Goal: Task Accomplishment & Management: Understand process/instructions

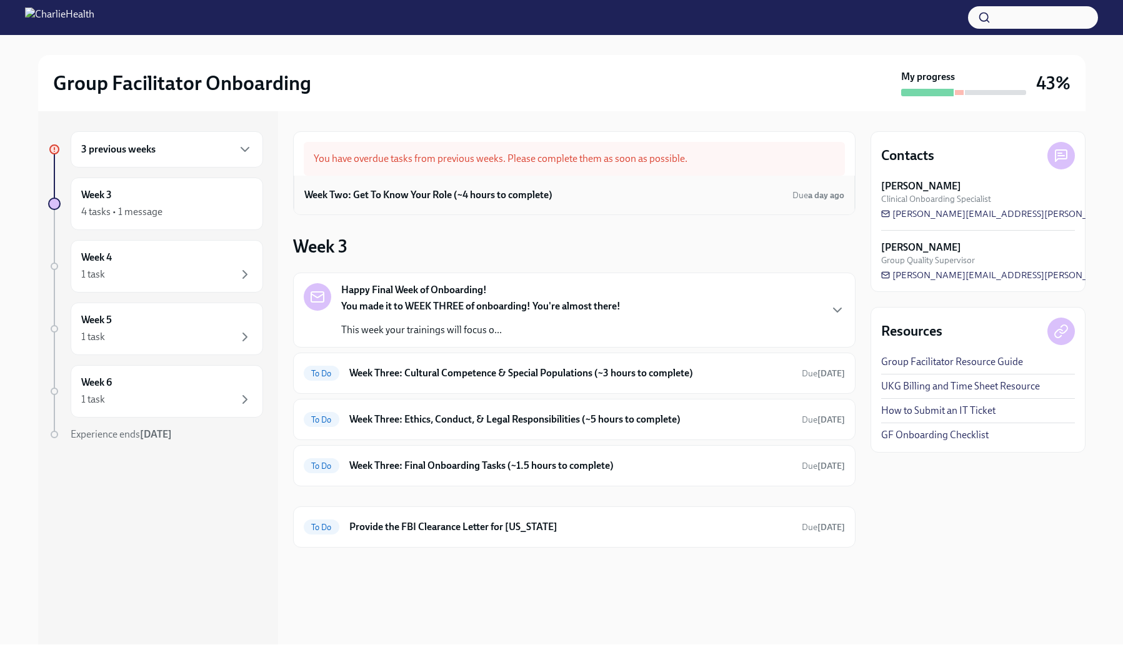
click at [547, 187] on div "Week Two: Get To Know Your Role (~4 hours to complete) Due a day ago" at bounding box center [574, 195] width 540 height 19
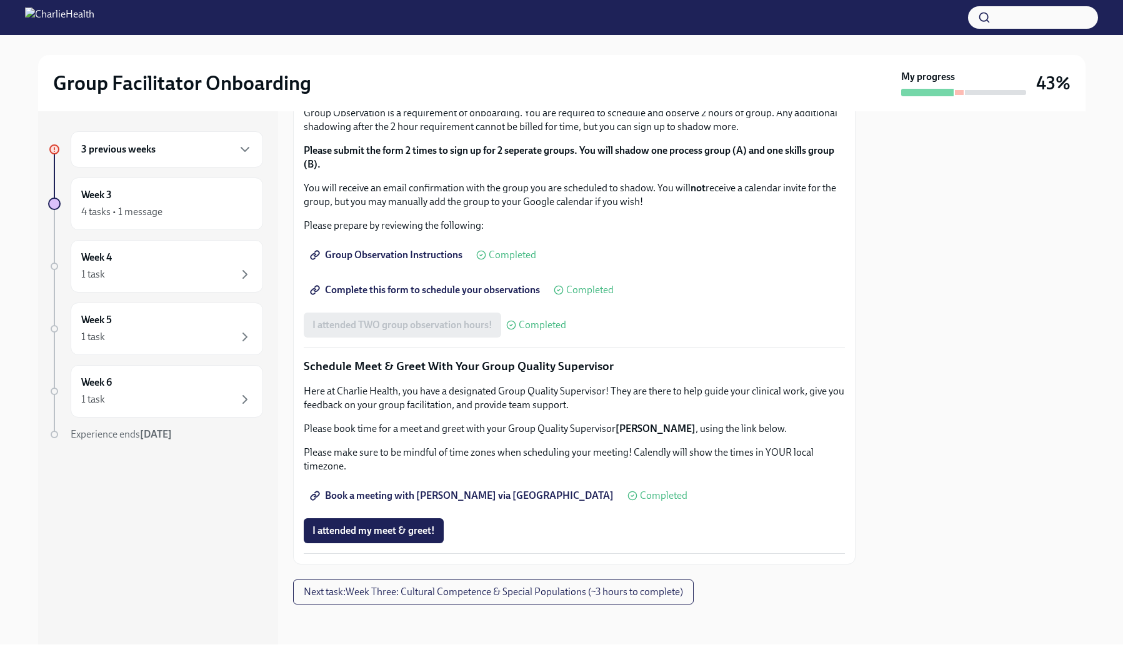
scroll to position [1051, 0]
click at [195, 149] on div "3 previous weeks" at bounding box center [166, 149] width 171 height 15
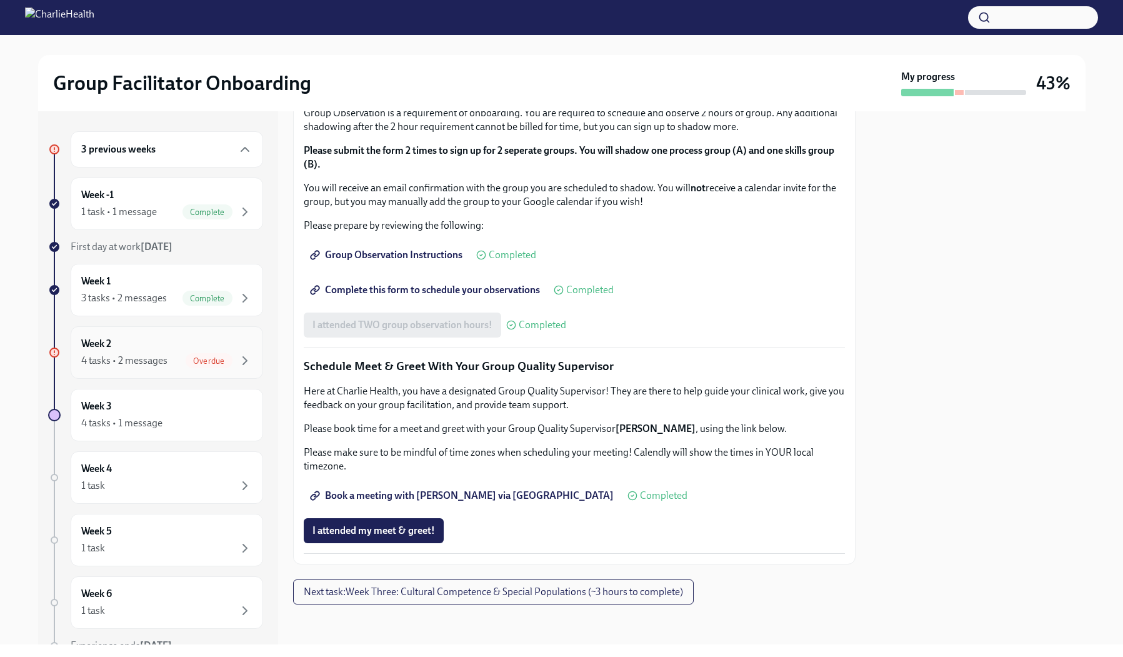
click at [176, 364] on div "4 tasks • 2 messages Overdue" at bounding box center [166, 360] width 171 height 15
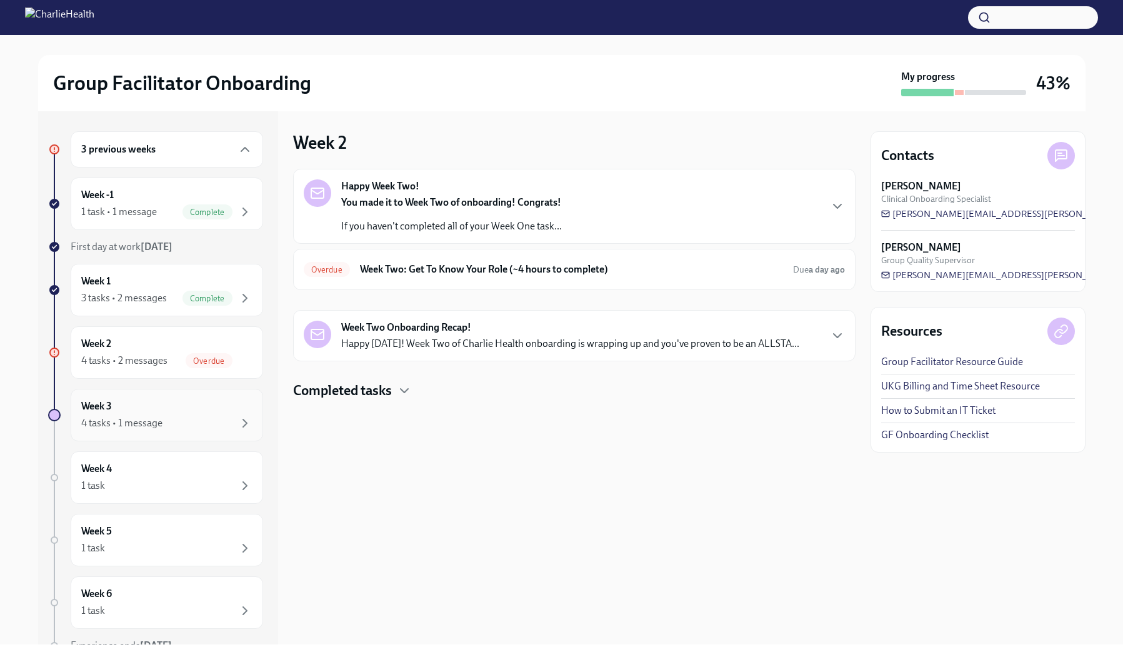
click at [144, 412] on div "Week 3 4 tasks • 1 message" at bounding box center [166, 414] width 171 height 31
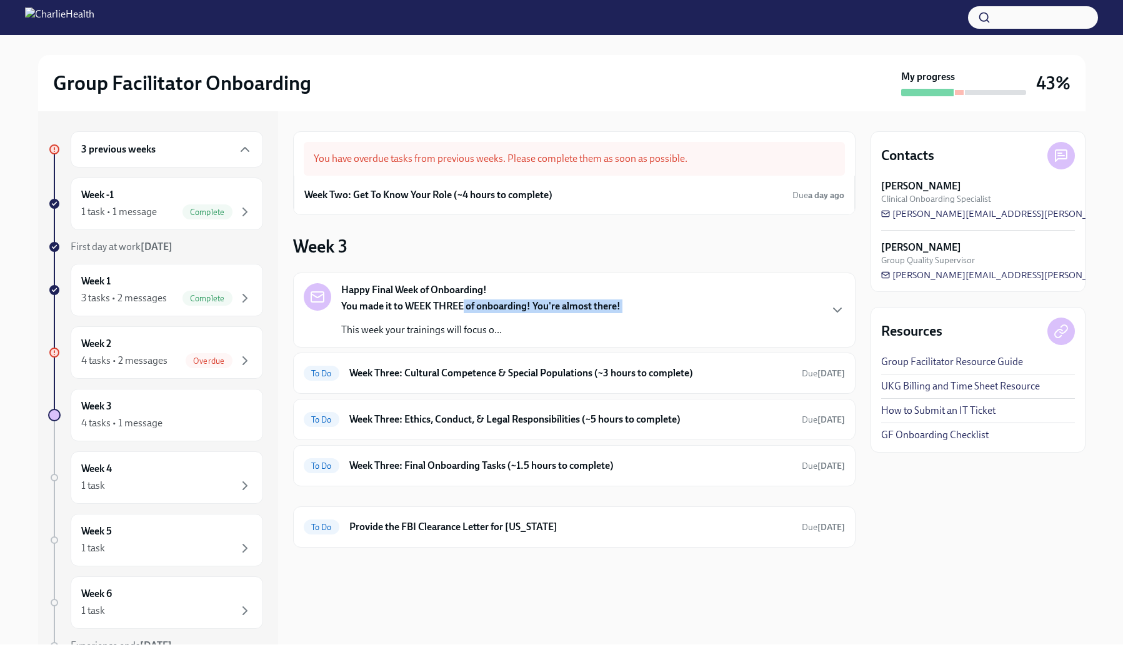
click at [466, 313] on div "You made it to WEEK THREE of onboarding! You're almost there! This week your tr…" at bounding box center [480, 317] width 279 height 37
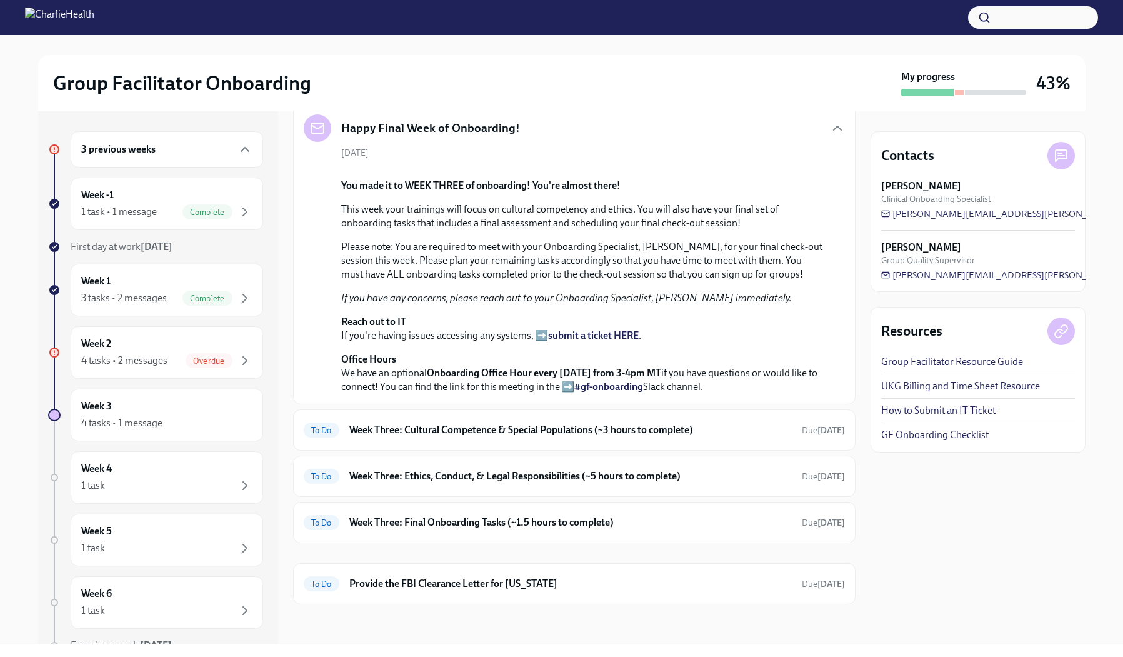
scroll to position [441, 0]
click at [445, 429] on h6 "Week Three: Cultural Competence & Special Populations (~3 hours to complete)" at bounding box center [570, 430] width 442 height 14
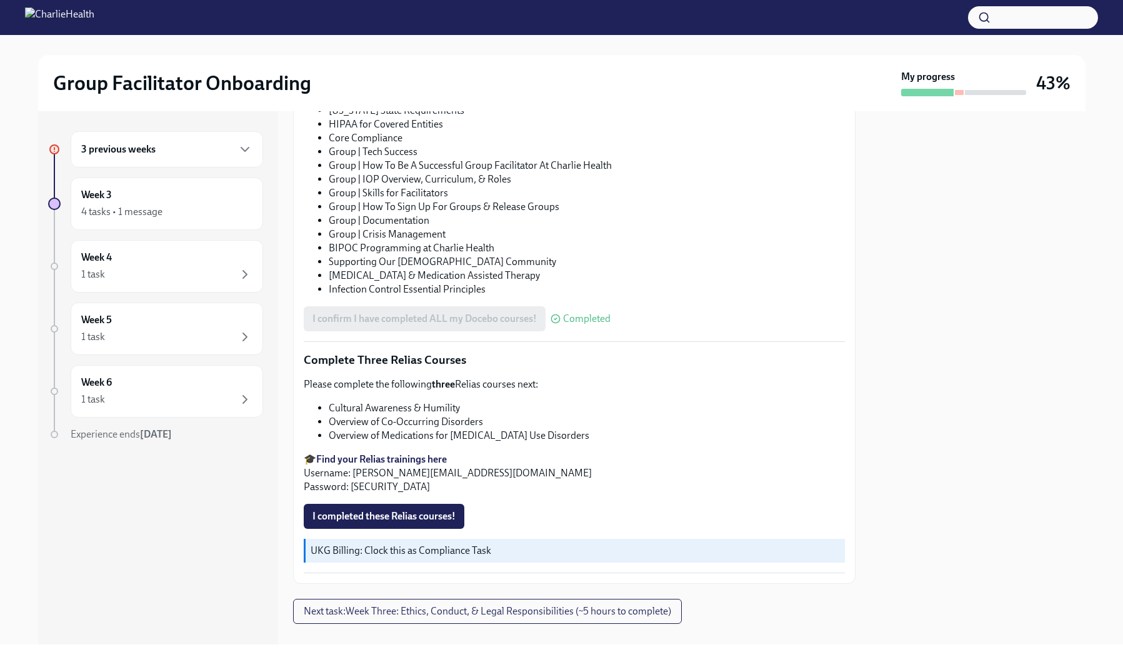
scroll to position [842, 0]
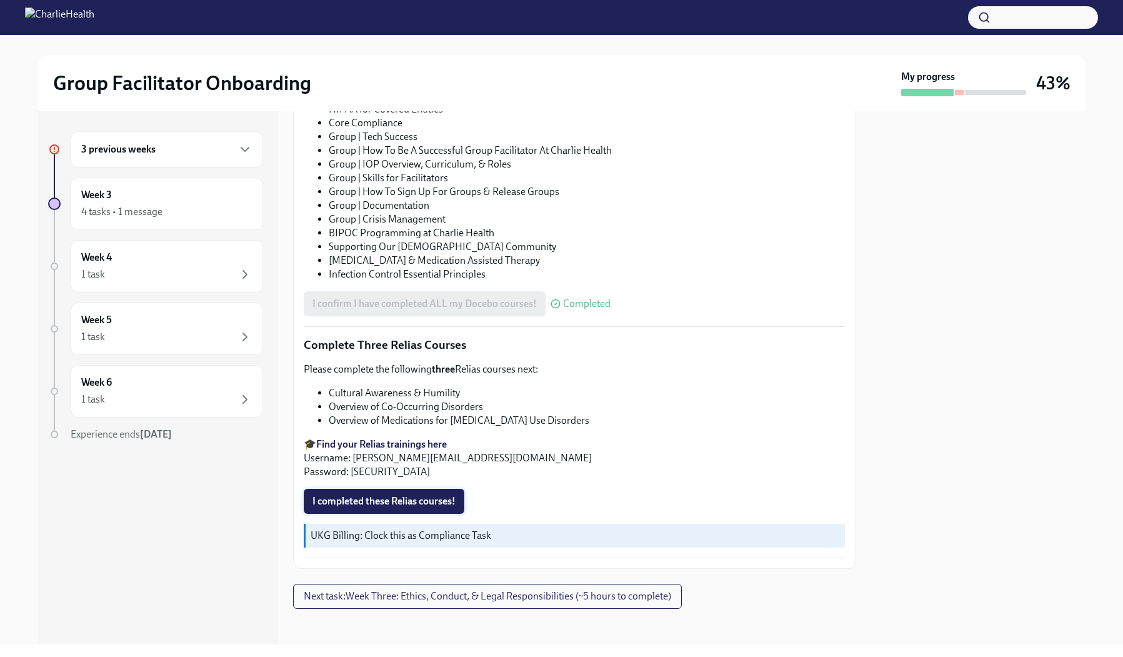
click at [439, 507] on span "I completed these Relias courses!" at bounding box center [383, 501] width 143 height 12
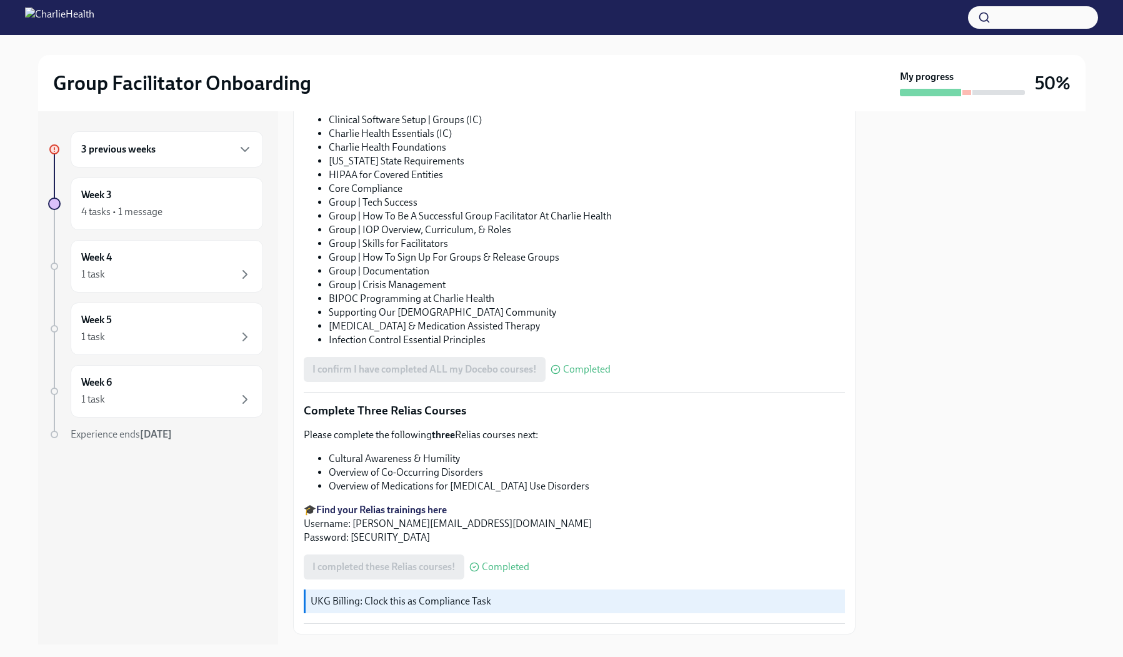
scroll to position [865, 0]
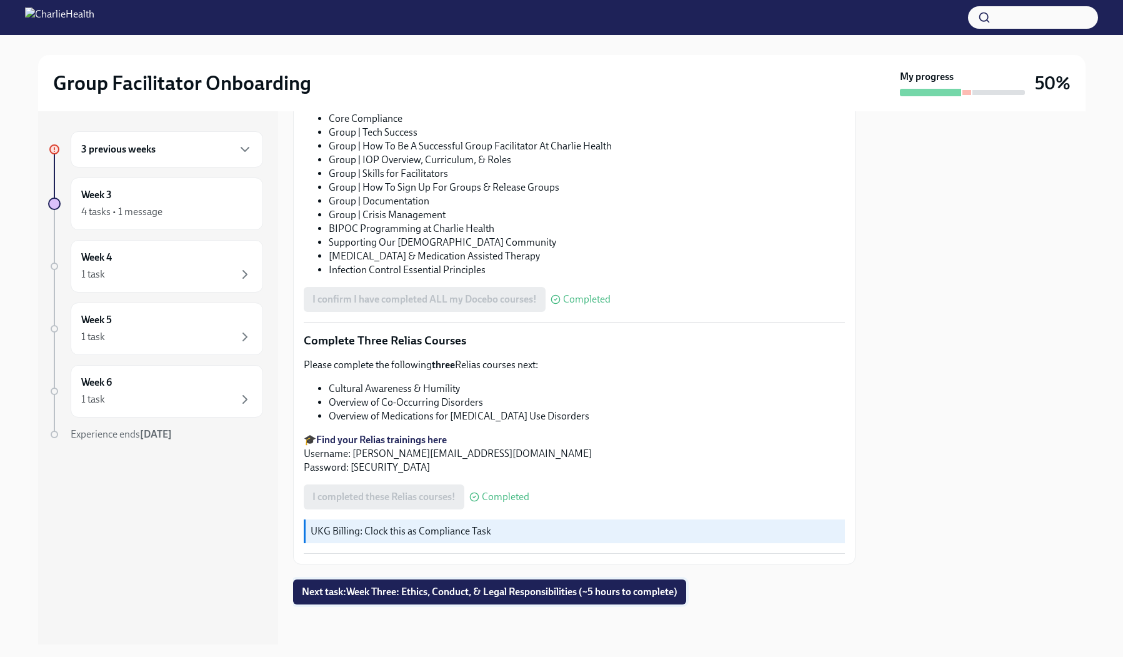
click at [403, 584] on button "Next task : Week Three: Ethics, Conduct, & Legal Responsibilities (~5 hours to …" at bounding box center [489, 591] width 393 height 25
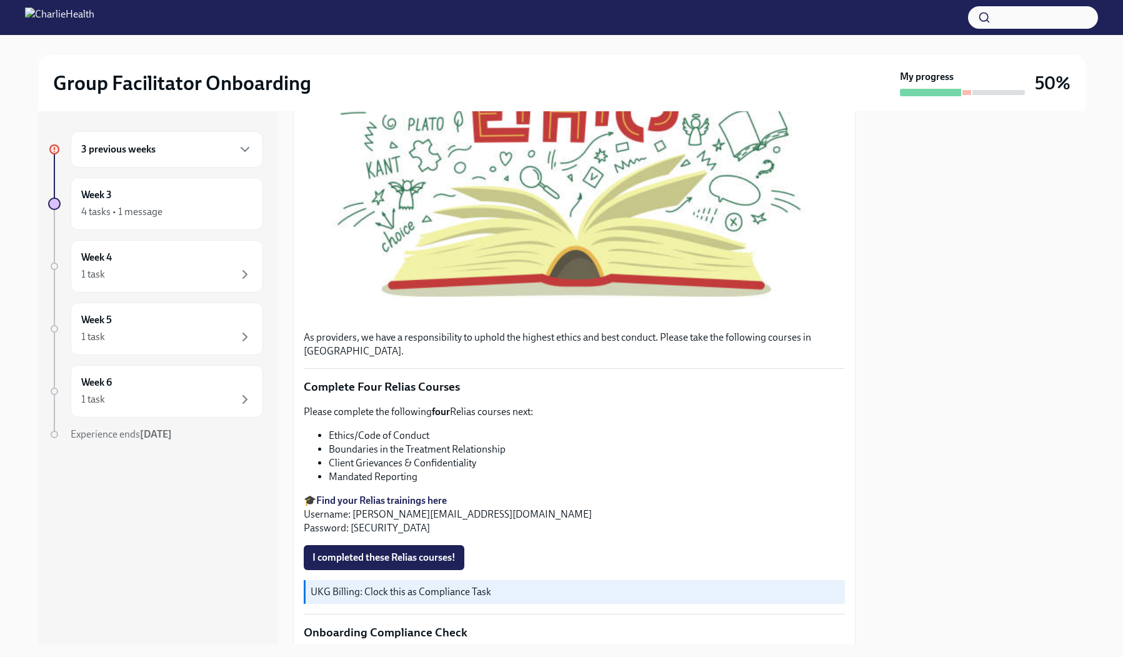
scroll to position [431, 0]
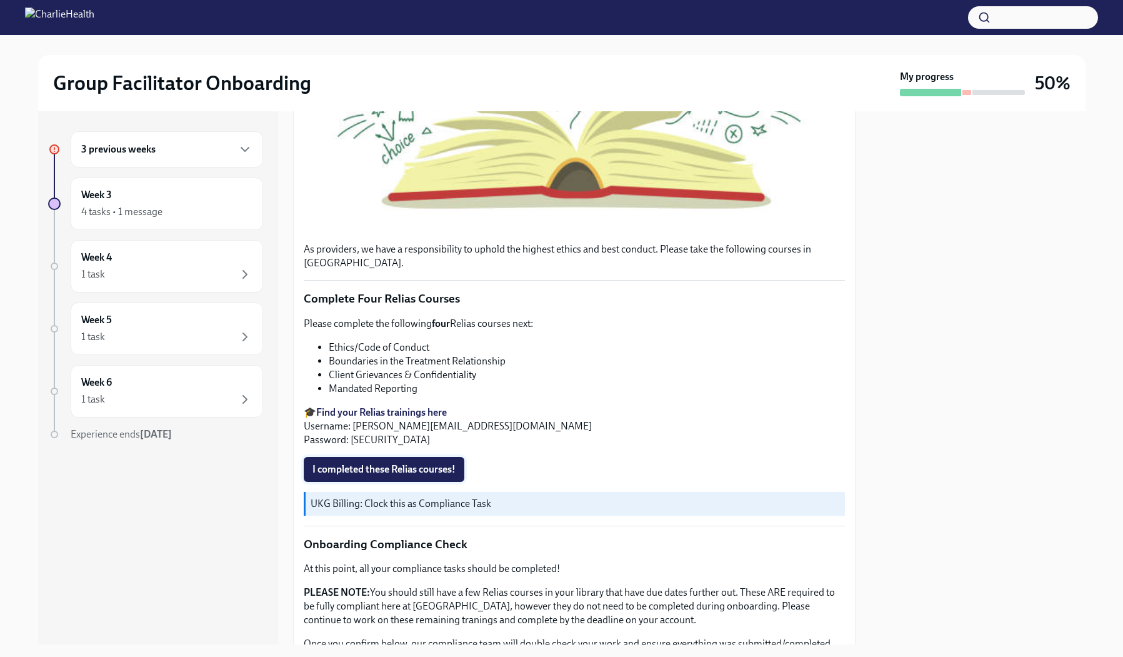
click at [436, 463] on span "I completed these Relias courses!" at bounding box center [383, 469] width 143 height 12
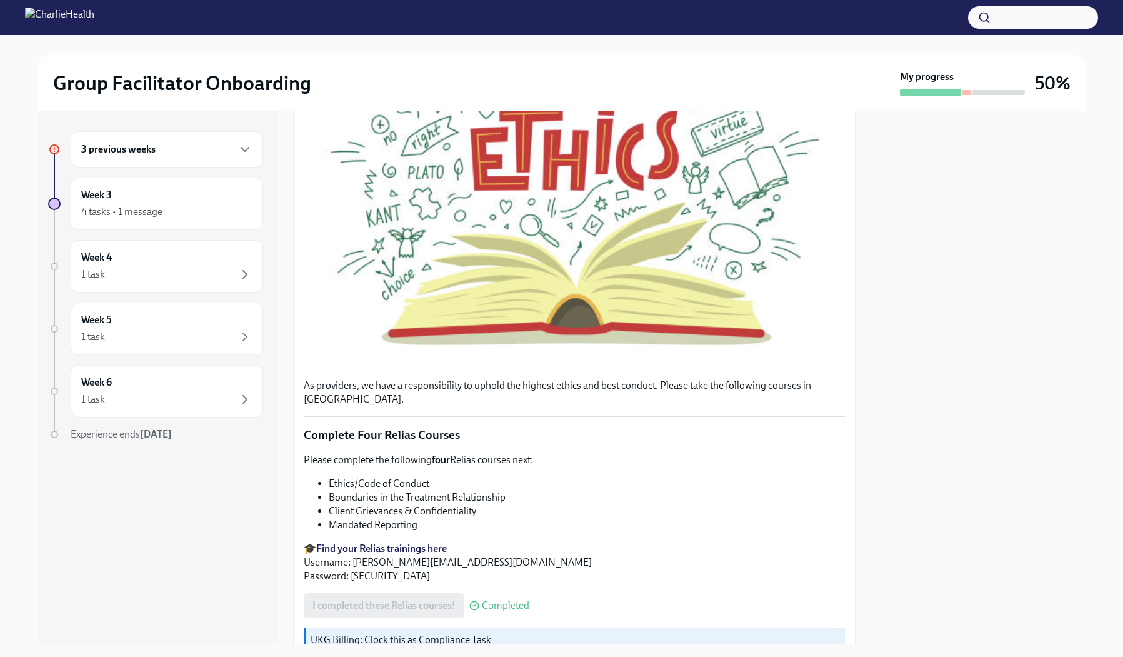
scroll to position [574, 0]
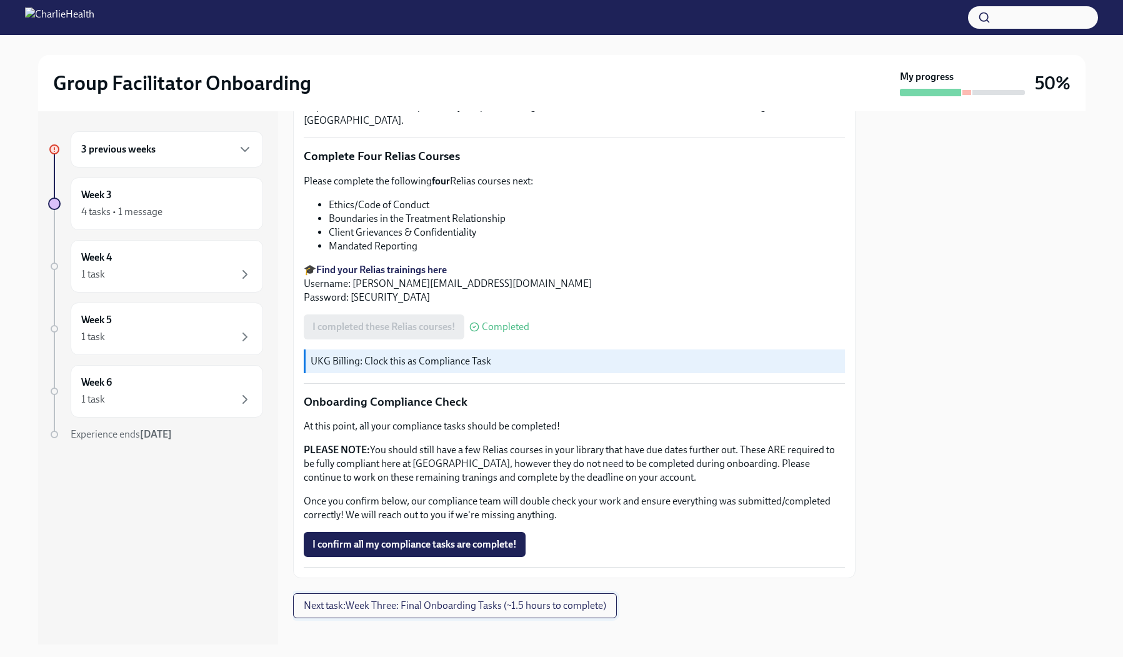
click at [484, 599] on span "Next task : Week Three: Final Onboarding Tasks (~1.5 hours to complete)" at bounding box center [455, 605] width 302 height 12
